Goal: Find specific page/section: Find specific page/section

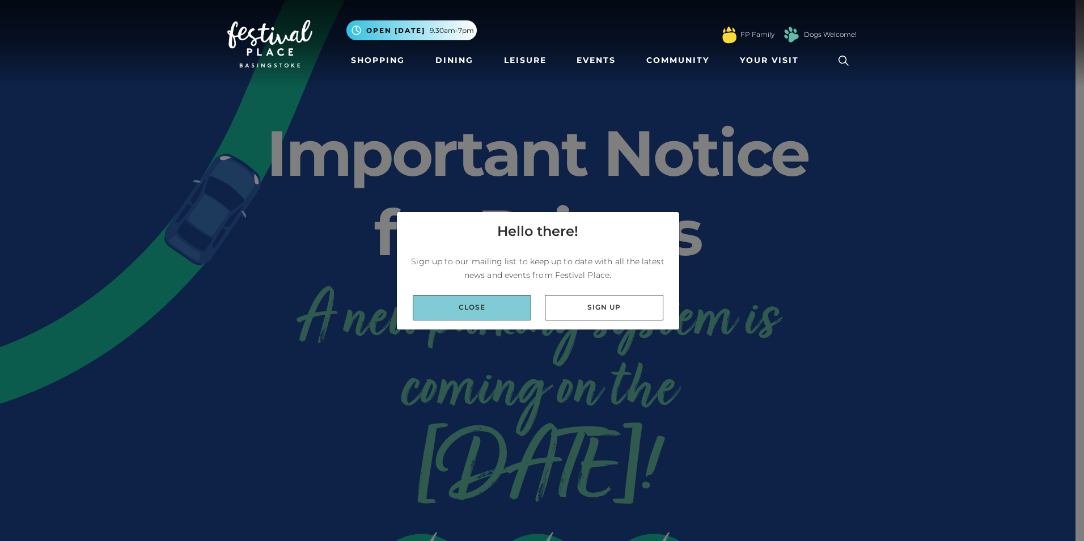
click at [511, 308] on link "Close" at bounding box center [472, 308] width 119 height 26
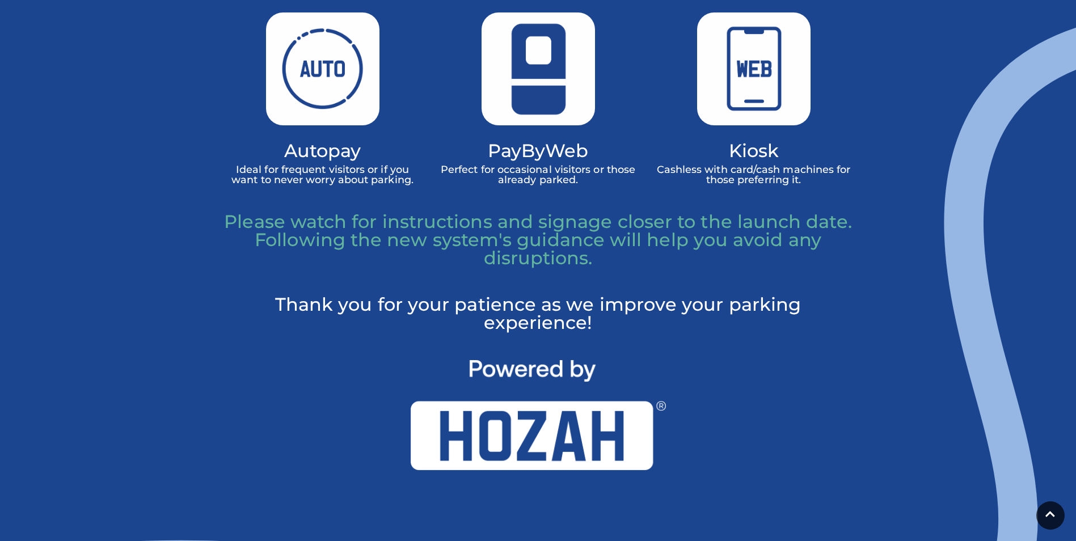
scroll to position [737, 0]
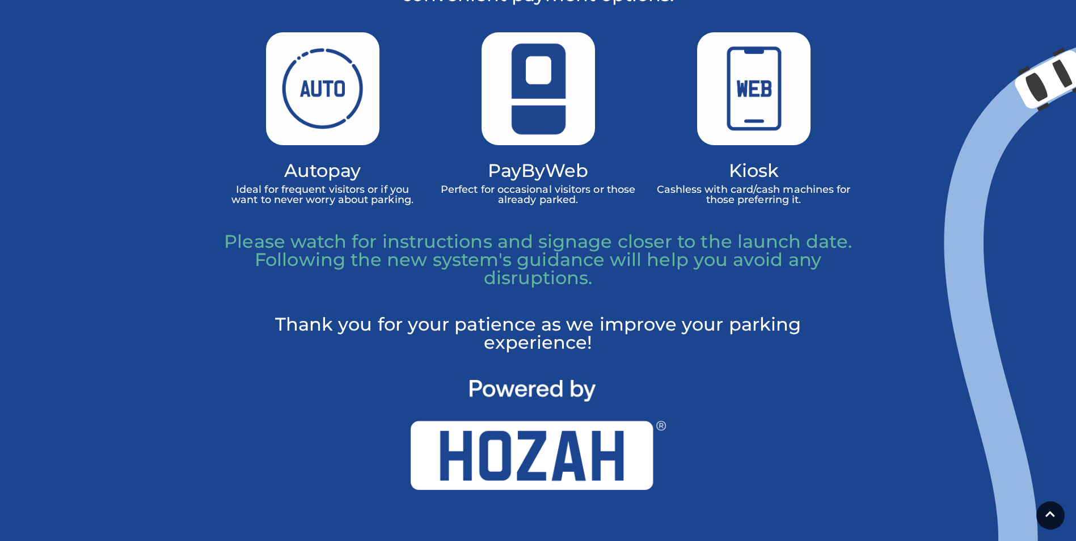
drag, startPoint x: 987, startPoint y: 227, endPoint x: 976, endPoint y: 289, distance: 62.2
click at [987, 229] on icon at bounding box center [560, 386] width 1614 height 758
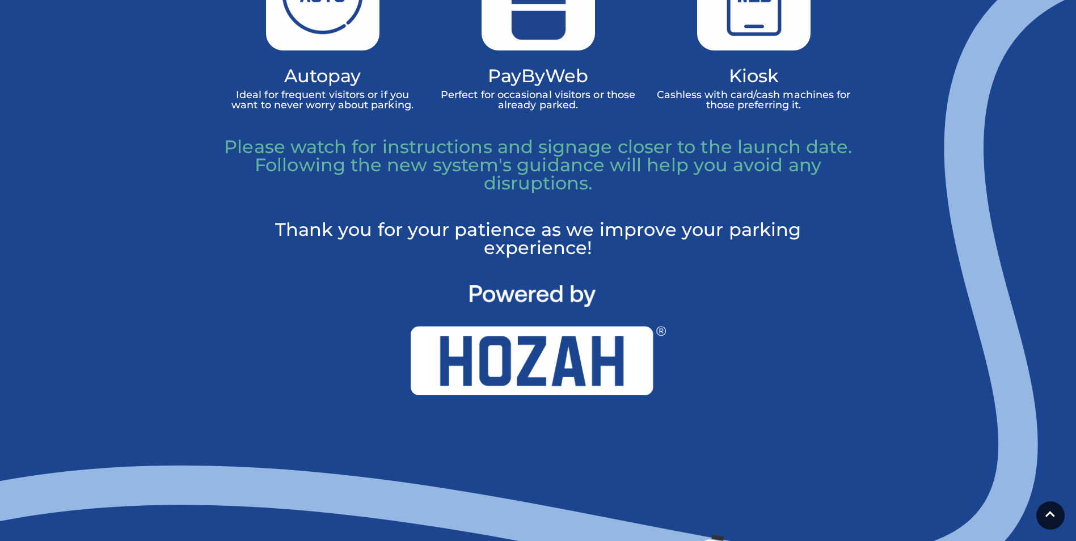
scroll to position [1077, 0]
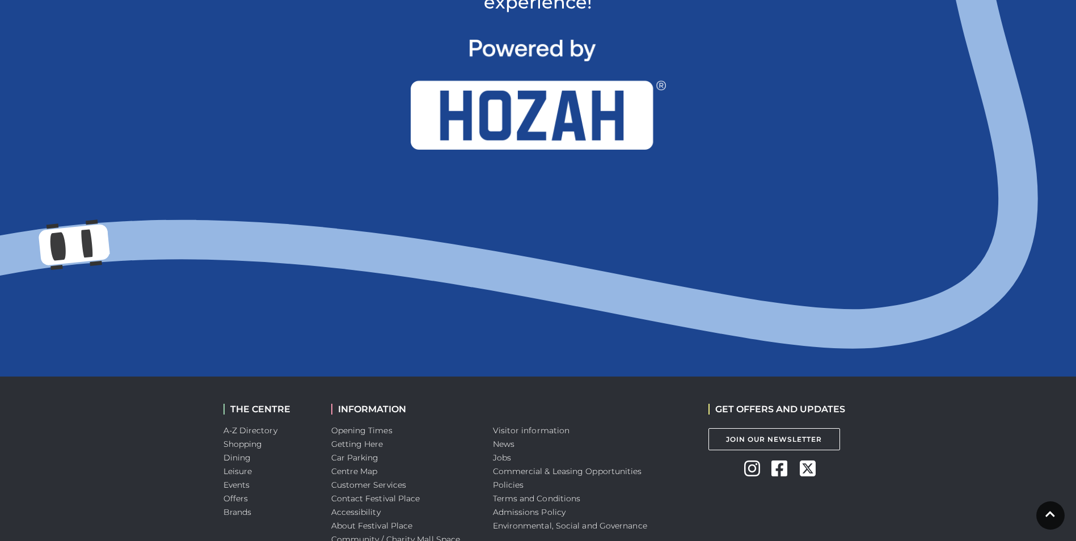
drag, startPoint x: 824, startPoint y: 333, endPoint x: 738, endPoint y: 240, distance: 127.2
drag, startPoint x: 606, startPoint y: 289, endPoint x: 134, endPoint y: 240, distance: 474.4
click at [134, 240] on icon at bounding box center [560, 46] width 1614 height 758
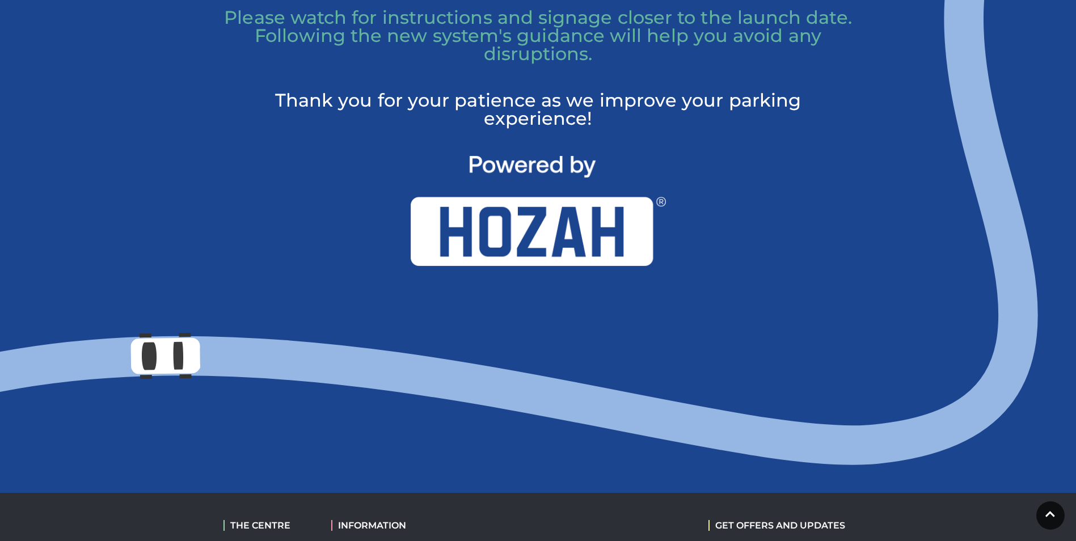
scroll to position [1169, 0]
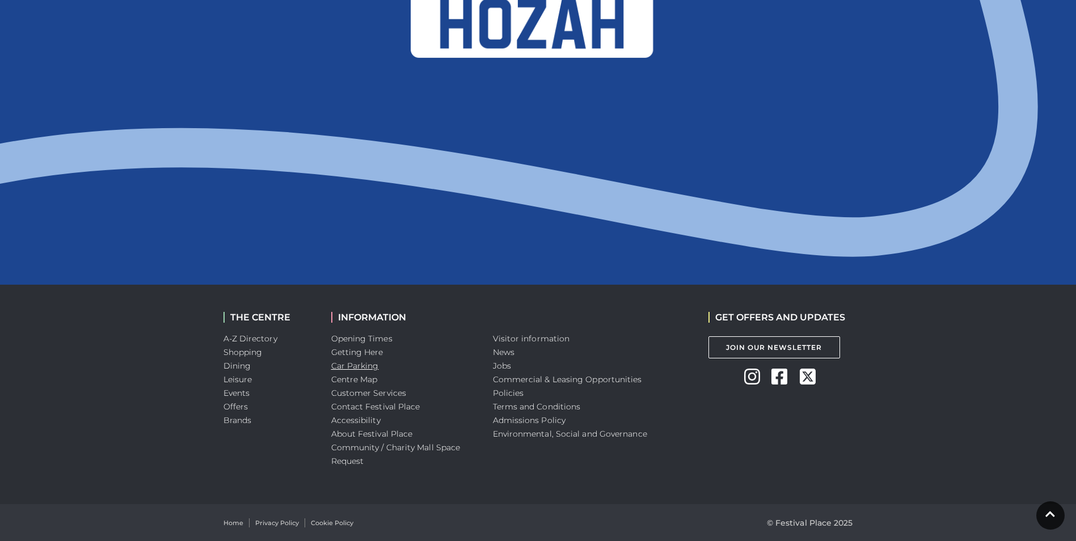
click at [359, 362] on link "Car Parking" at bounding box center [355, 366] width 48 height 10
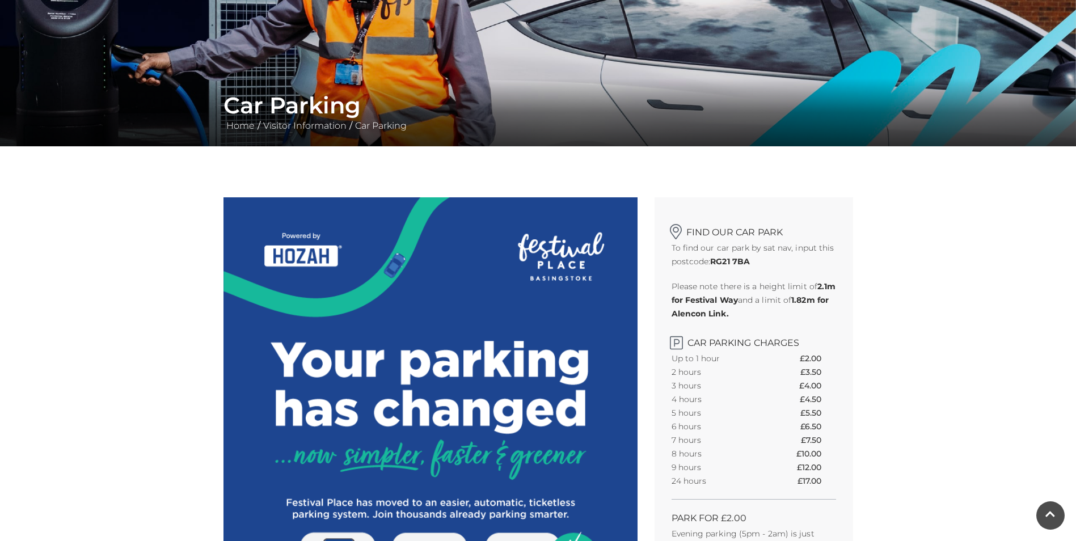
scroll to position [170, 0]
